Goal: Task Accomplishment & Management: Use online tool/utility

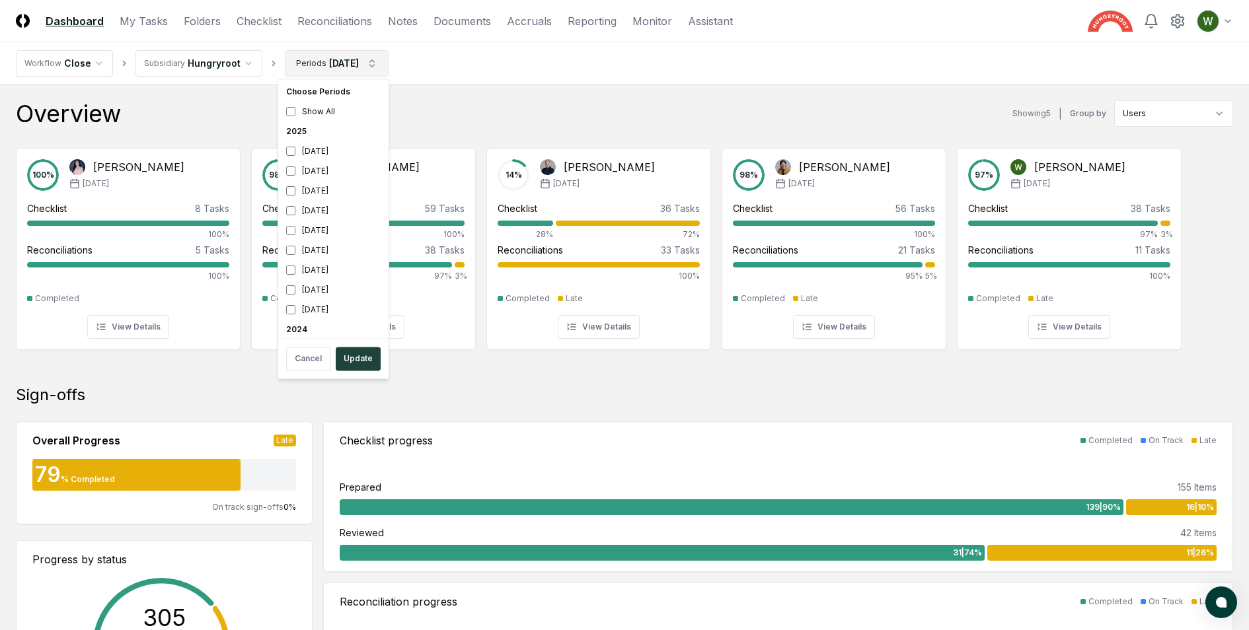
click at [354, 355] on button "Update" at bounding box center [358, 359] width 45 height 24
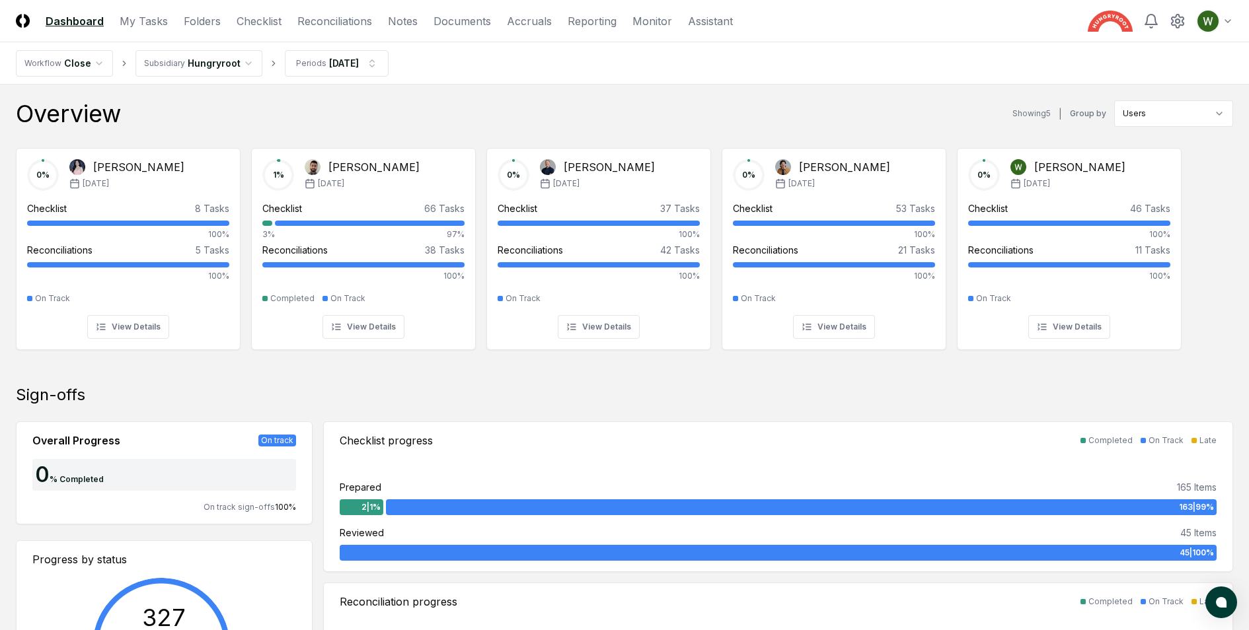
click at [272, 11] on header "CloseCore Dashboard My Tasks Folders Checklist Reconciliations Notes Documents …" at bounding box center [624, 21] width 1249 height 42
click at [272, 19] on link "Checklist" at bounding box center [259, 21] width 45 height 16
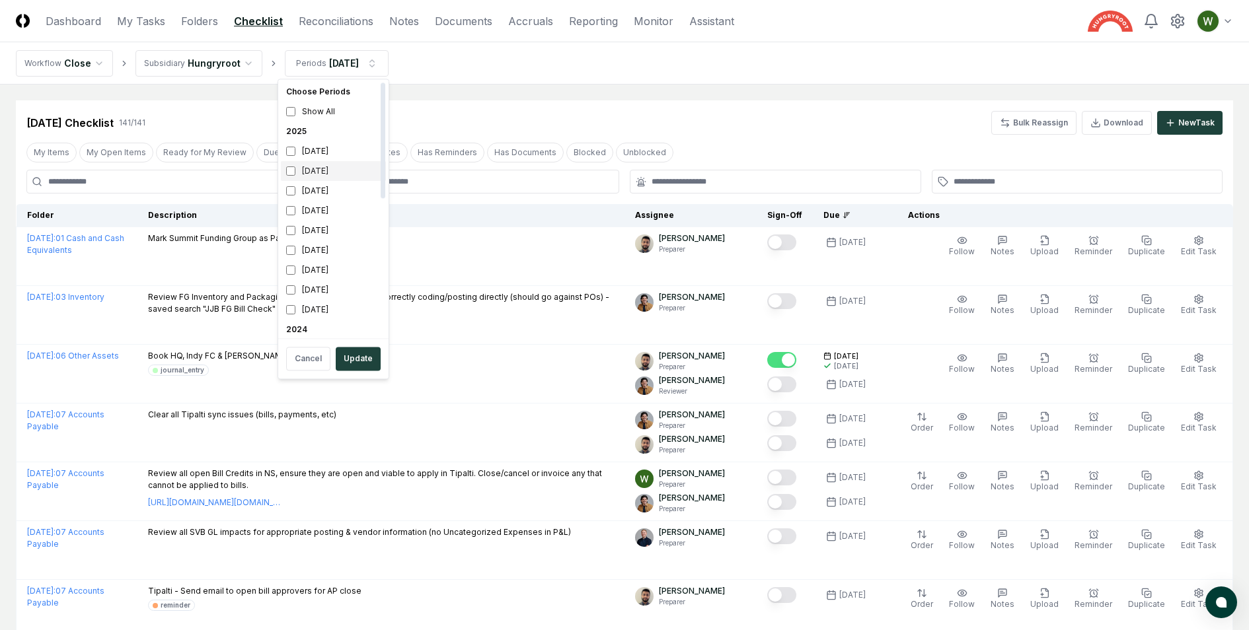
click at [317, 171] on div "[DATE]" at bounding box center [333, 171] width 105 height 20
click at [311, 155] on div "[DATE]" at bounding box center [333, 151] width 105 height 20
click at [351, 348] on button "Update" at bounding box center [358, 359] width 45 height 24
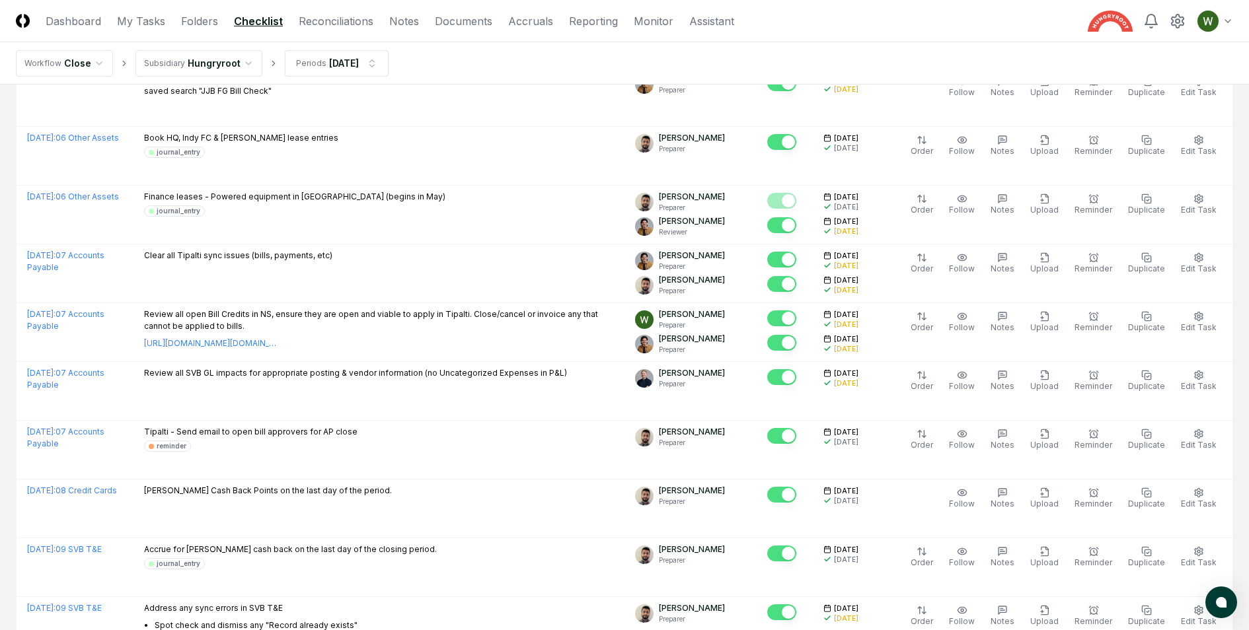
scroll to position [262, 0]
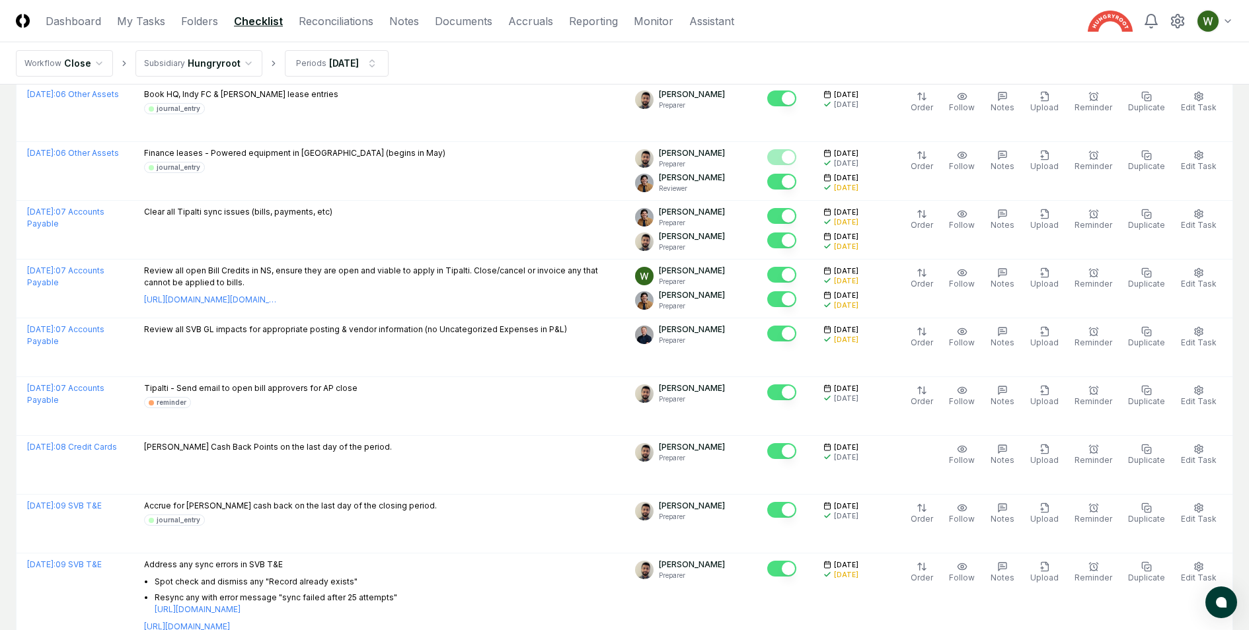
click at [202, 11] on header "CloseCore Dashboard My Tasks Folders Checklist Reconciliations Notes Documents …" at bounding box center [624, 21] width 1249 height 42
click at [201, 15] on link "Folders" at bounding box center [199, 21] width 37 height 16
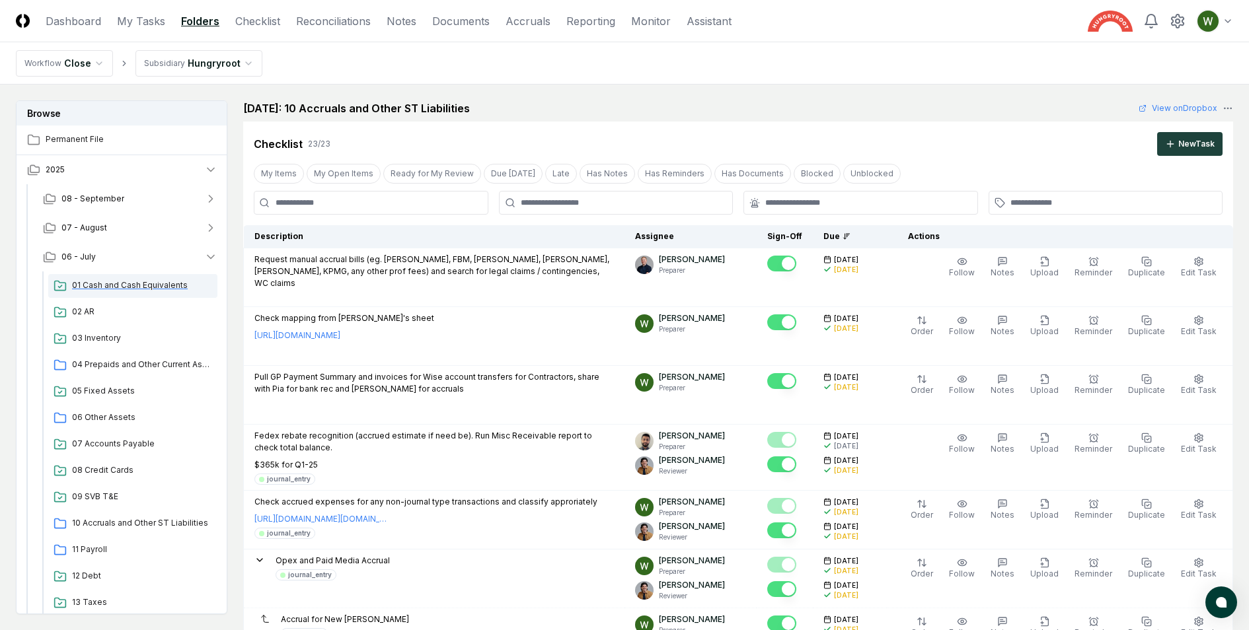
click at [102, 291] on div "01 Cash and Cash Equivalents" at bounding box center [132, 286] width 169 height 24
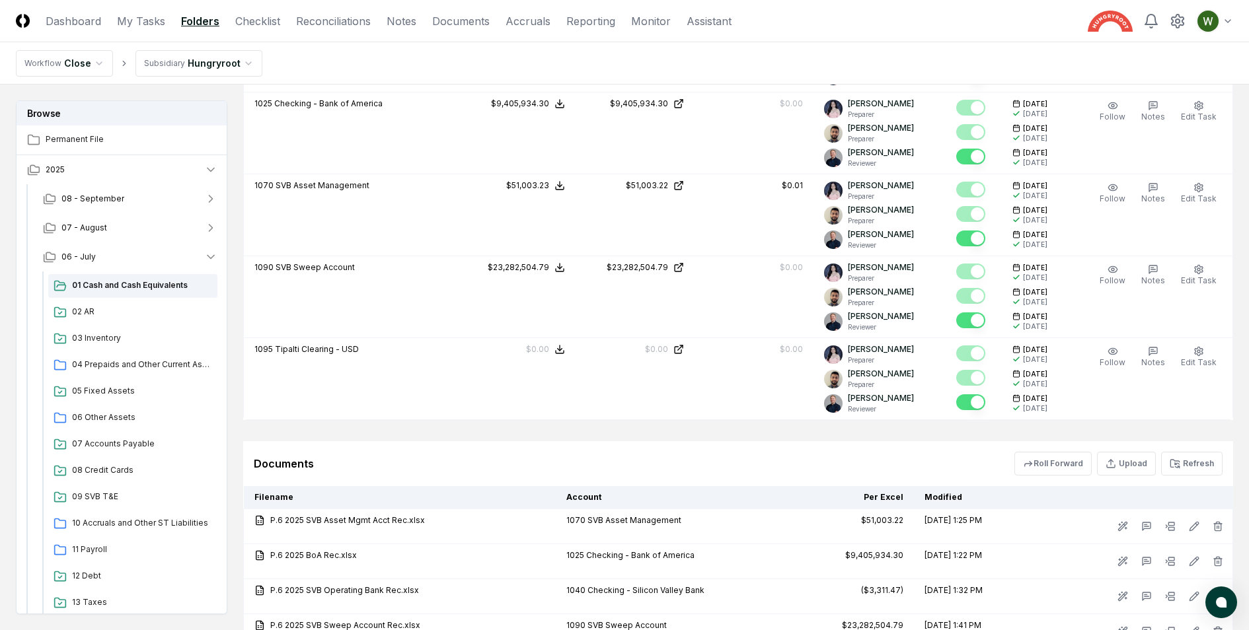
scroll to position [1394, 0]
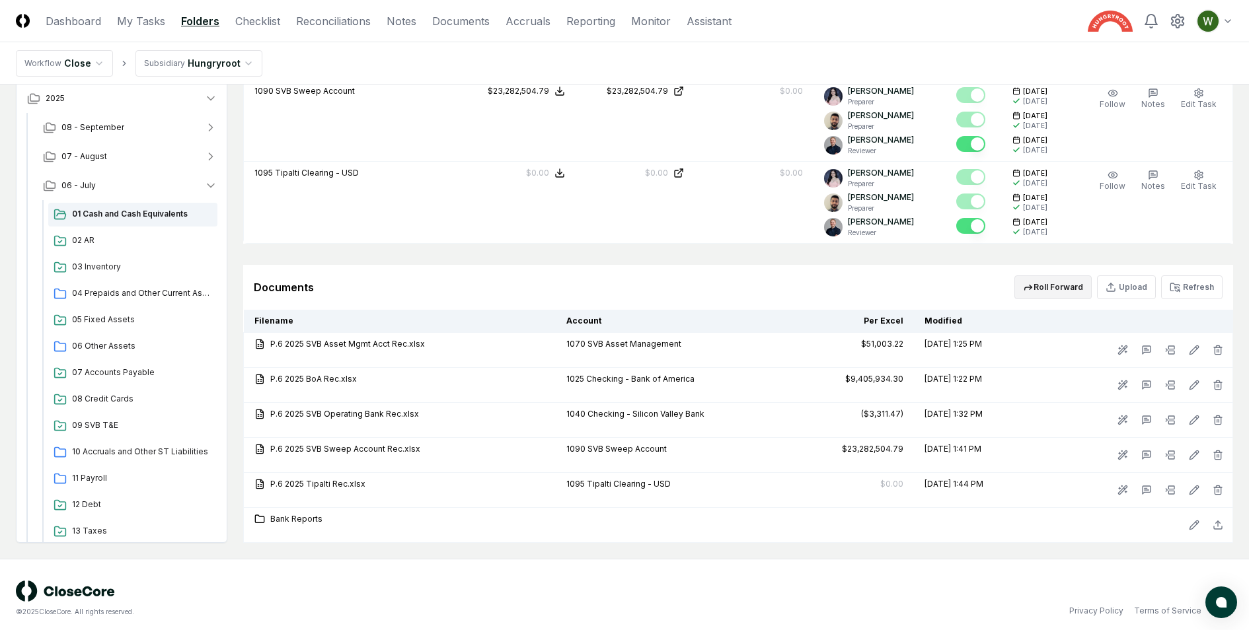
click at [1077, 280] on button "Roll Forward" at bounding box center [1052, 288] width 77 height 24
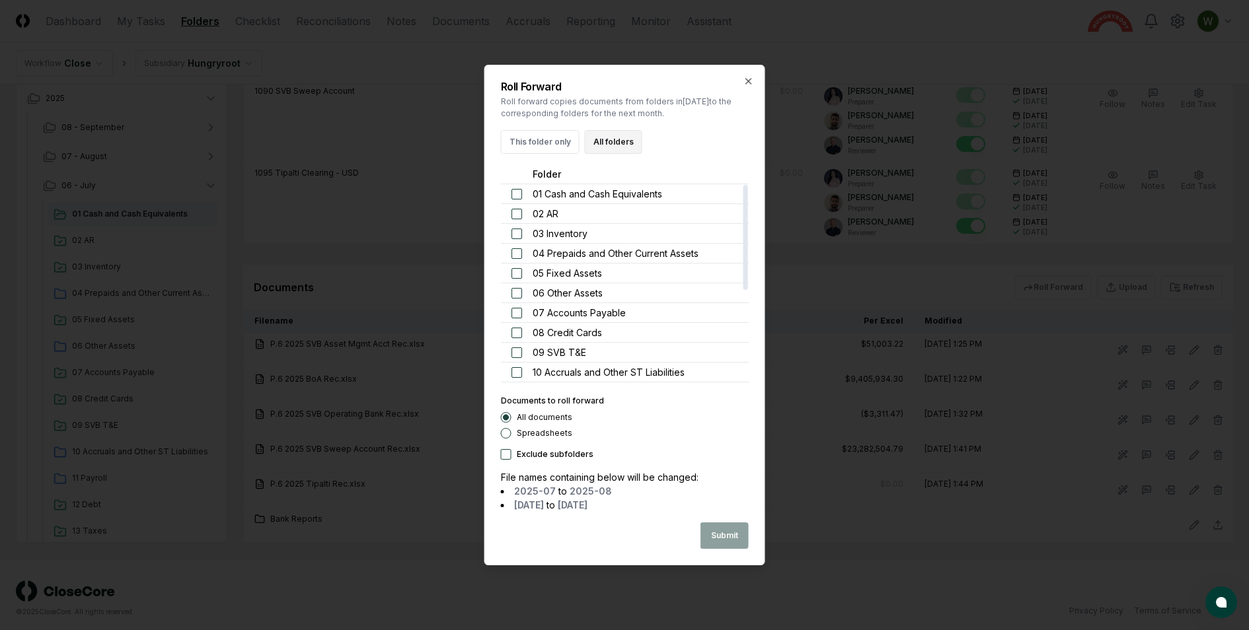
click at [609, 143] on button "All folders" at bounding box center [613, 142] width 57 height 24
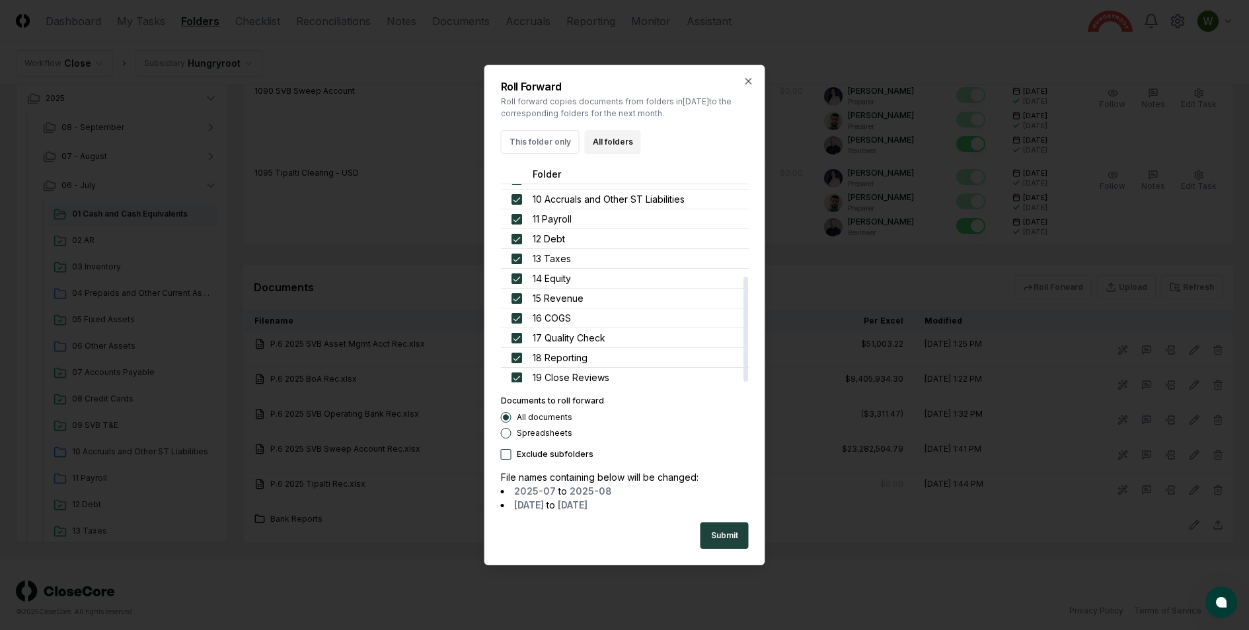
scroll to position [0, 0]
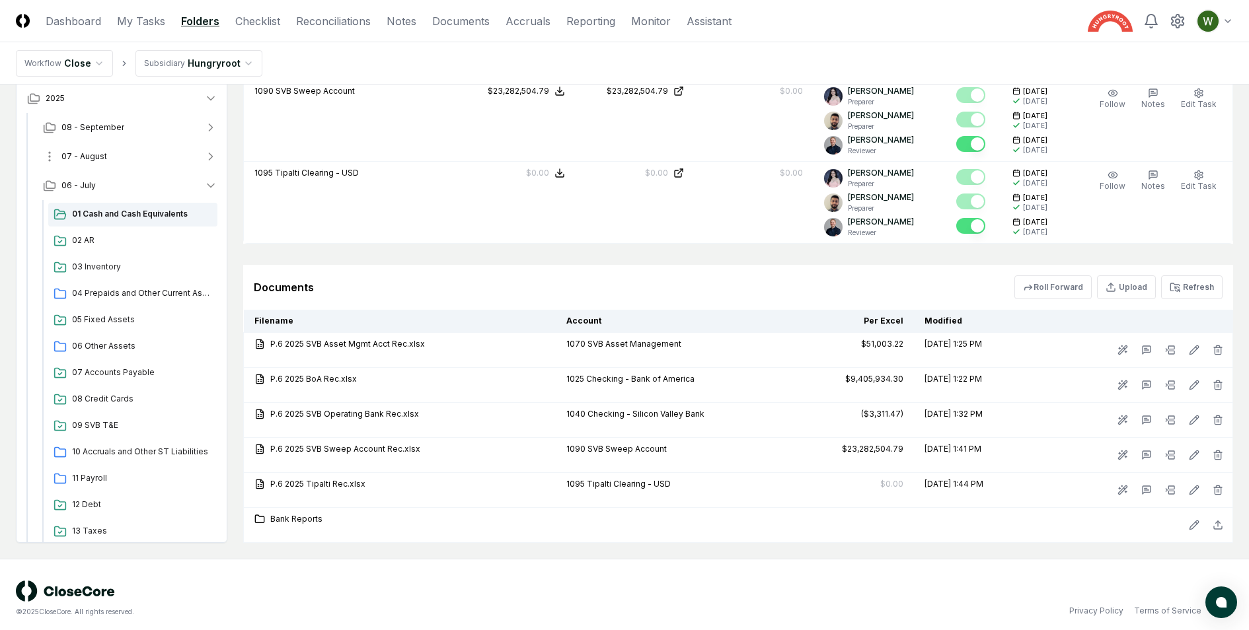
click at [157, 149] on button "07 - August" at bounding box center [130, 156] width 196 height 29
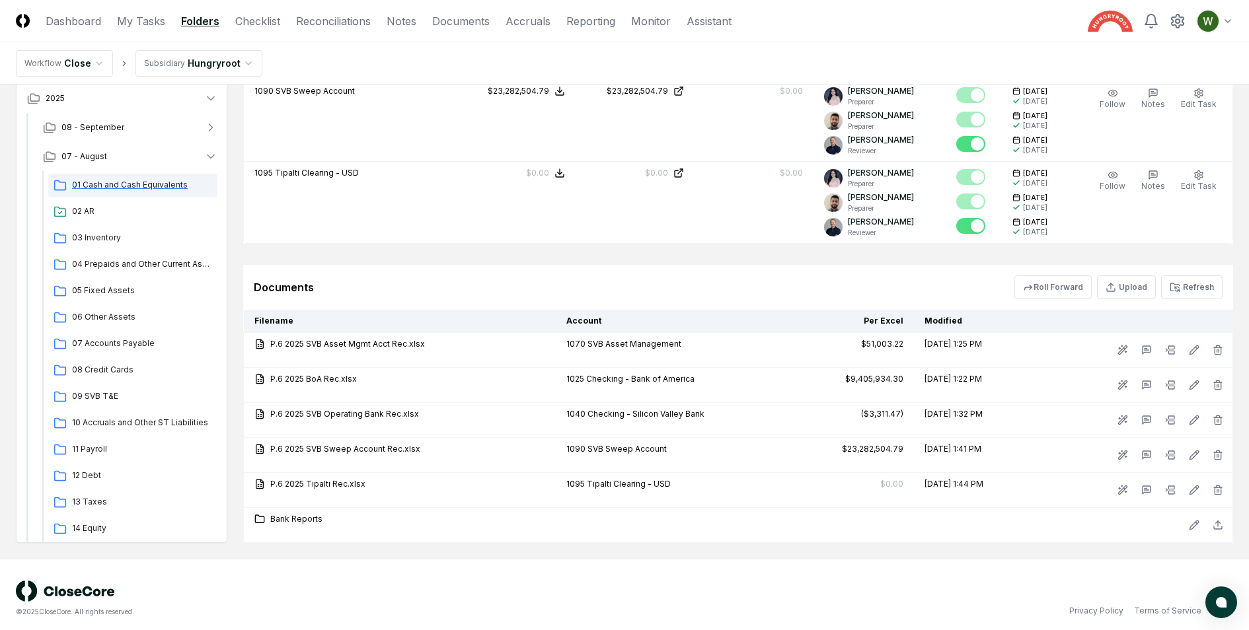
click at [127, 182] on span "01 Cash and Cash Equivalents" at bounding box center [142, 185] width 140 height 12
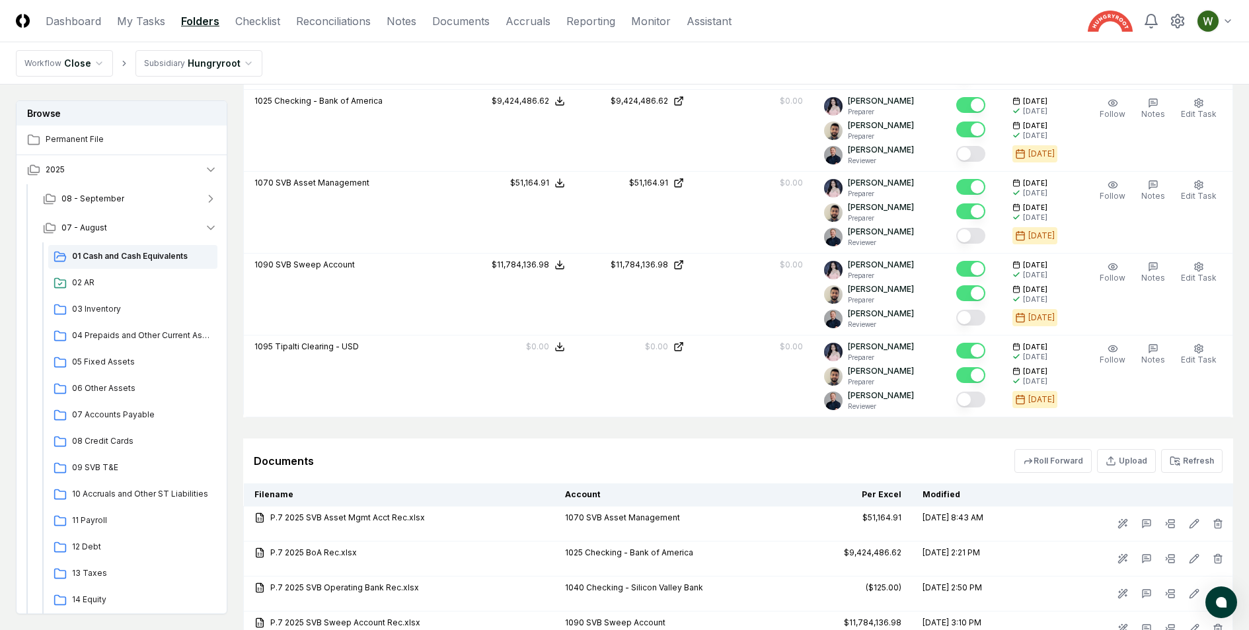
scroll to position [1143, 0]
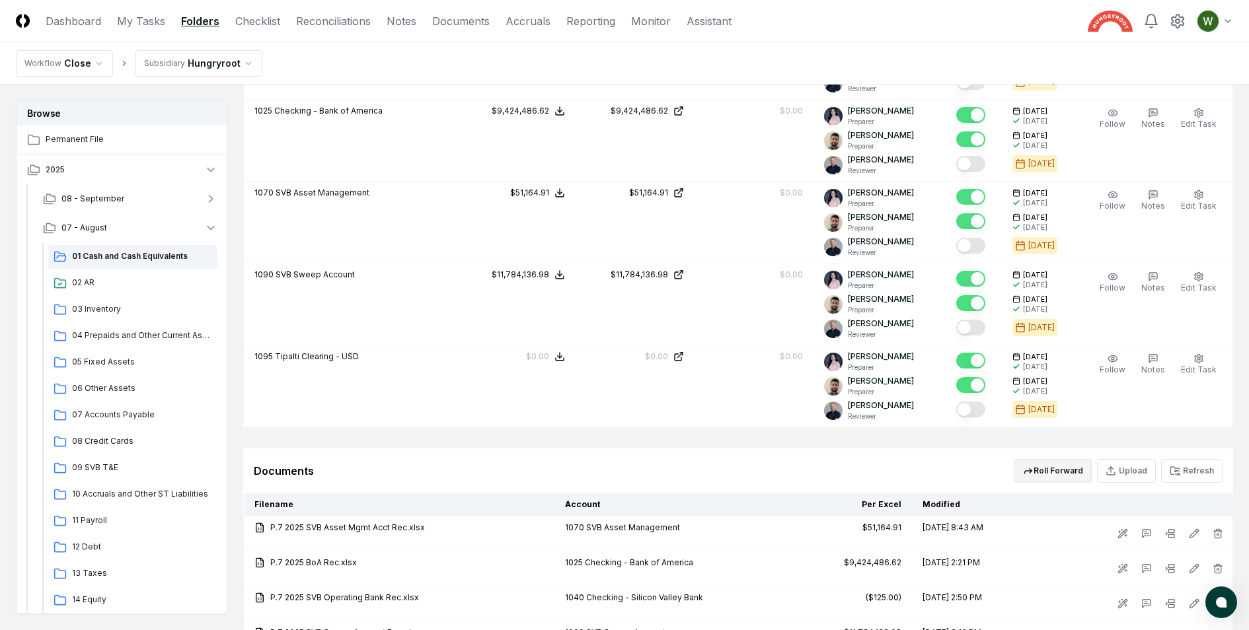
click at [1060, 471] on button "Roll Forward" at bounding box center [1052, 471] width 77 height 24
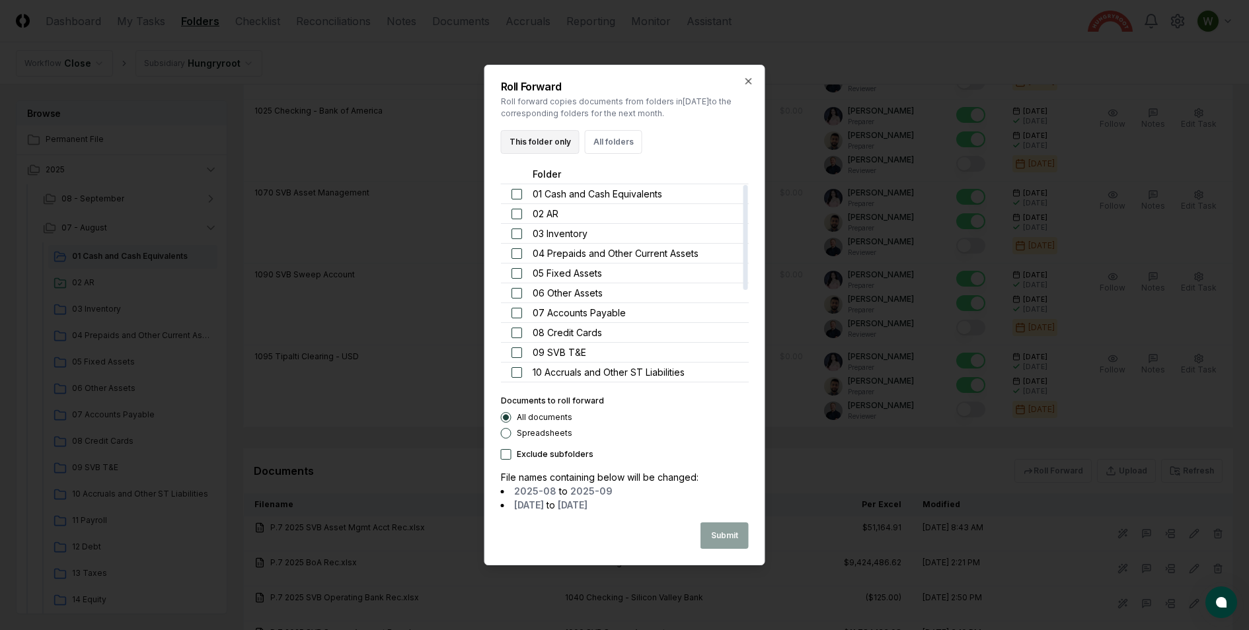
click at [535, 135] on button "This folder only" at bounding box center [540, 142] width 79 height 24
click at [610, 145] on button "All folders" at bounding box center [613, 142] width 57 height 24
click at [716, 539] on button "Submit" at bounding box center [724, 536] width 48 height 26
click at [622, 81] on h2 "Roll Forward" at bounding box center [625, 86] width 248 height 11
click at [621, 81] on h2 "Roll Forward" at bounding box center [625, 86] width 248 height 11
